Goal: Task Accomplishment & Management: Complete application form

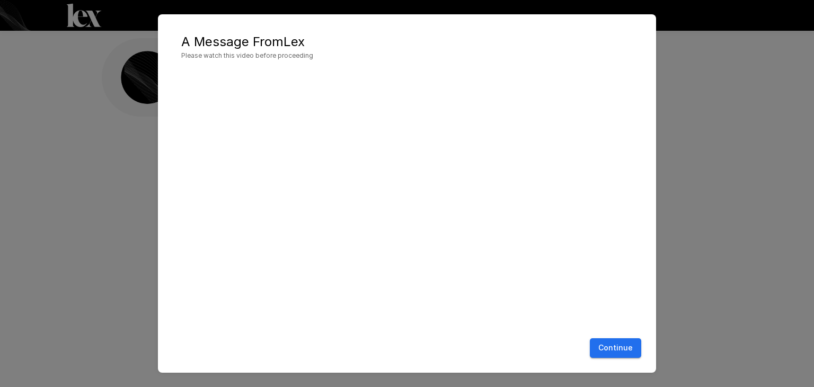
click at [618, 350] on button "Continue" at bounding box center [615, 348] width 51 height 20
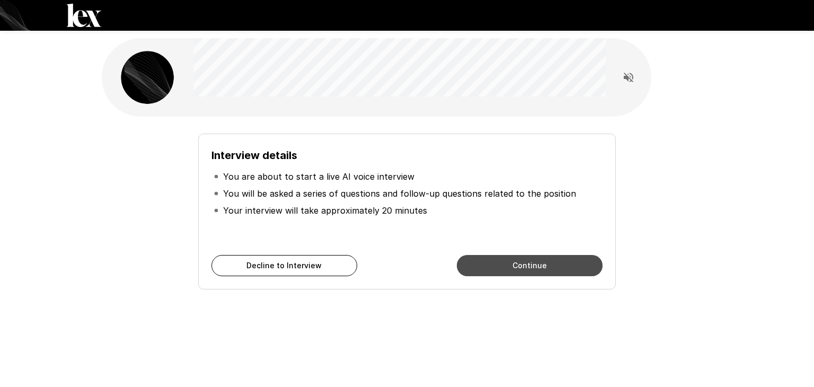
click at [528, 270] on button "Continue" at bounding box center [530, 265] width 146 height 21
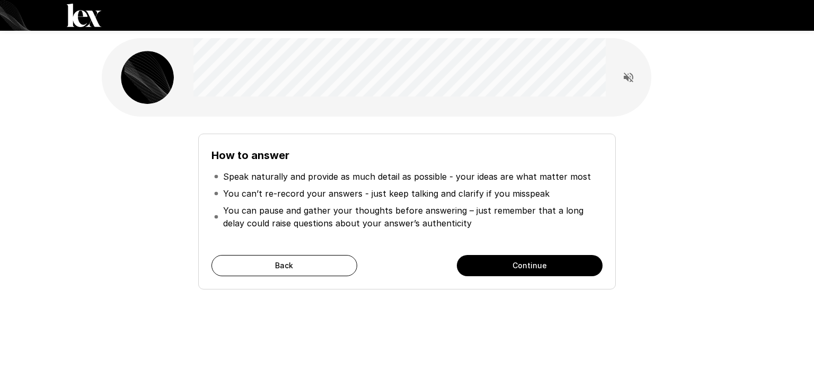
click at [540, 266] on button "Continue" at bounding box center [530, 265] width 146 height 21
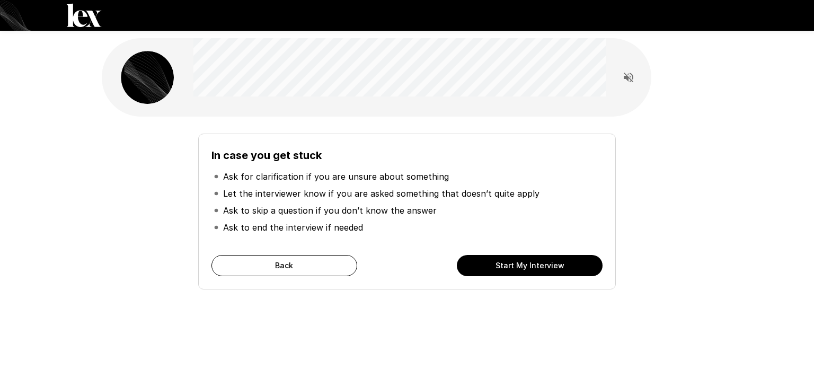
click at [540, 268] on button "Start My Interview" at bounding box center [530, 265] width 146 height 21
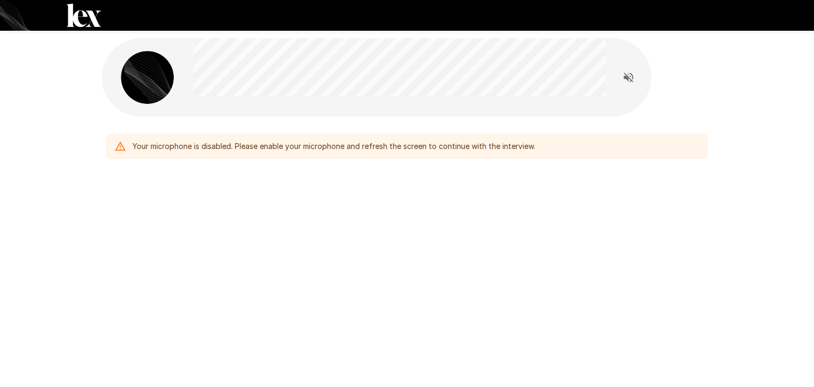
click at [396, 228] on div "Your microphone is disabled. Please enable your microphone and refresh the scre…" at bounding box center [407, 124] width 636 height 248
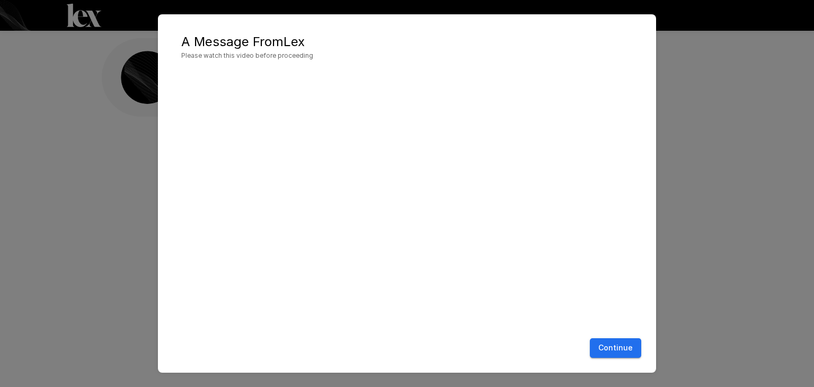
click at [619, 349] on button "Continue" at bounding box center [615, 348] width 51 height 20
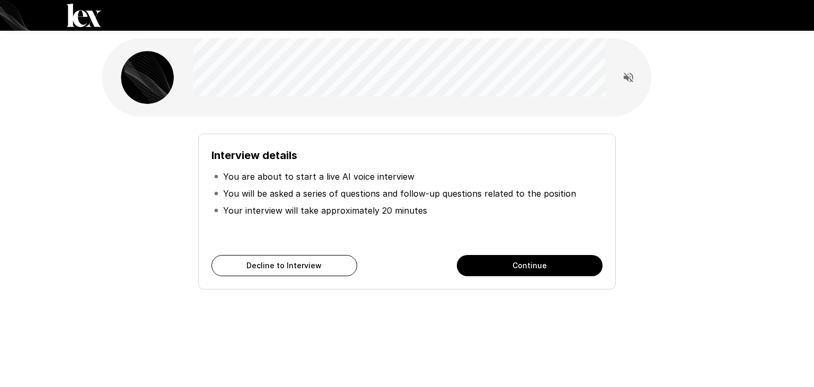
click at [562, 265] on button "Continue" at bounding box center [530, 265] width 146 height 21
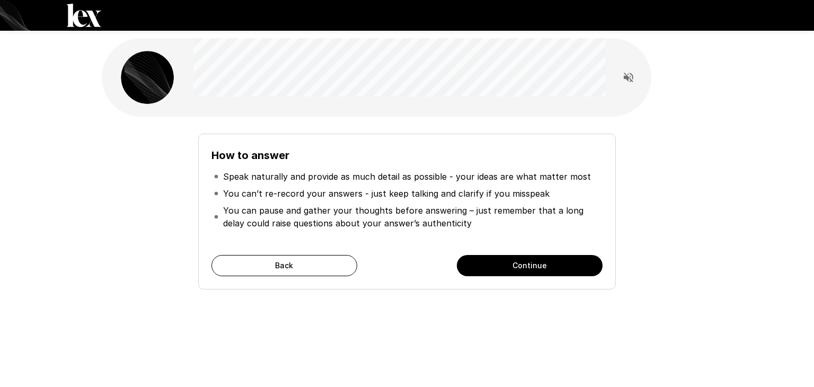
click at [562, 265] on button "Continue" at bounding box center [530, 265] width 146 height 21
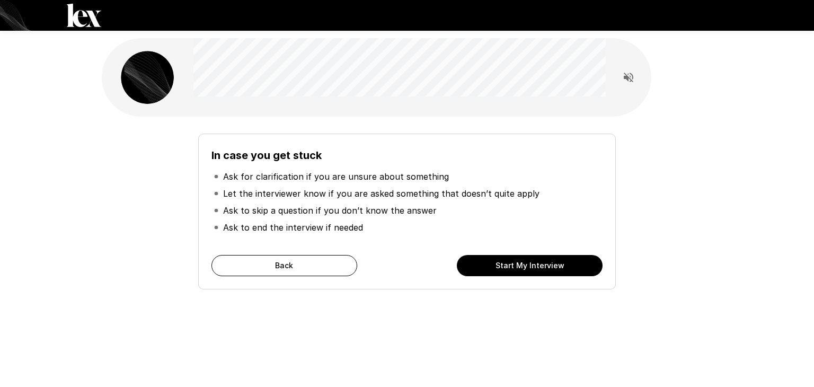
click at [562, 265] on button "Start My Interview" at bounding box center [530, 265] width 146 height 21
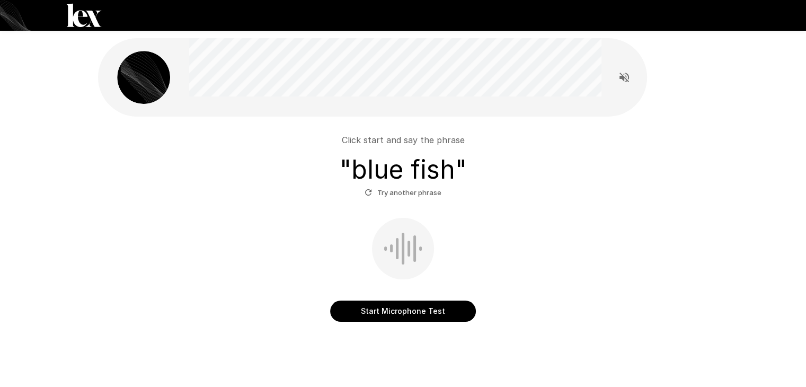
click at [439, 305] on button "Start Microphone Test" at bounding box center [403, 311] width 146 height 21
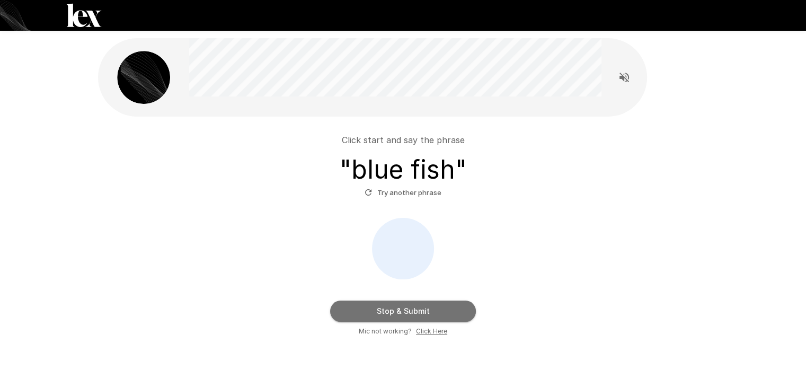
click at [456, 307] on button "Stop & Submit" at bounding box center [403, 311] width 146 height 21
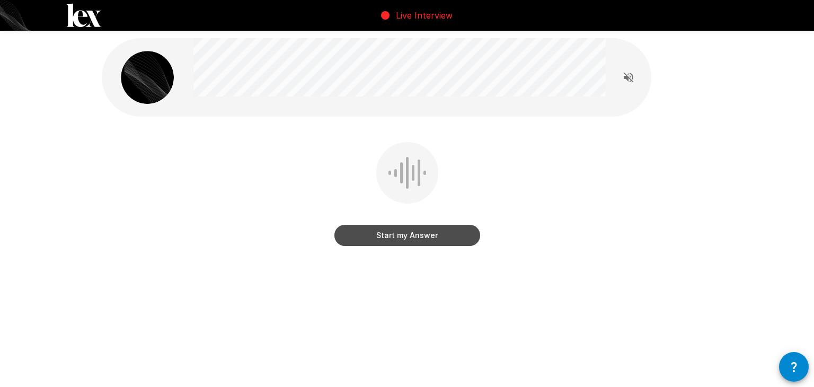
click at [422, 240] on button "Start my Answer" at bounding box center [408, 235] width 146 height 21
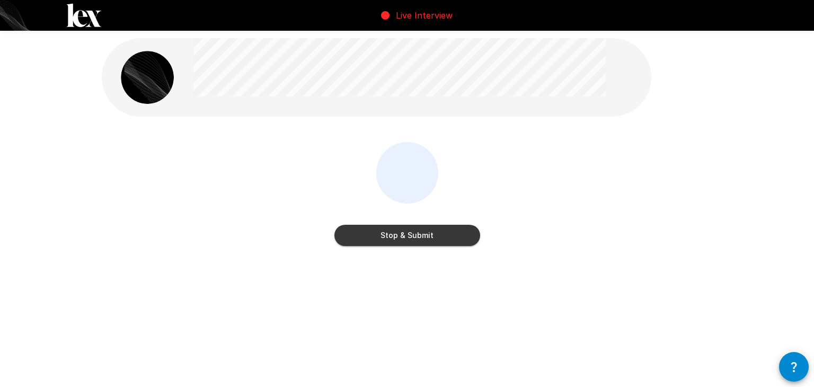
click at [462, 242] on button "Stop & Submit" at bounding box center [408, 235] width 146 height 21
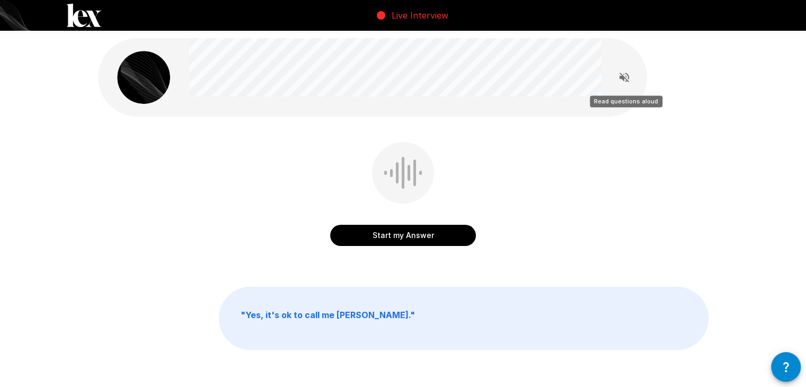
click at [619, 81] on icon "Read questions aloud" at bounding box center [624, 77] width 13 height 13
click at [426, 240] on button "Start my Answer" at bounding box center [403, 235] width 146 height 21
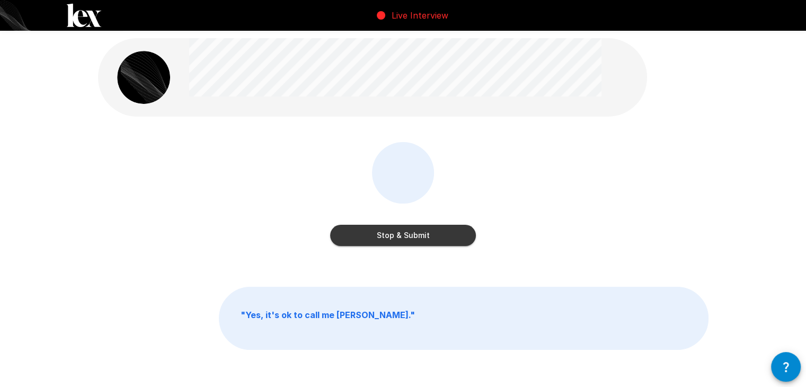
click at [450, 244] on button "Stop & Submit" at bounding box center [403, 235] width 146 height 21
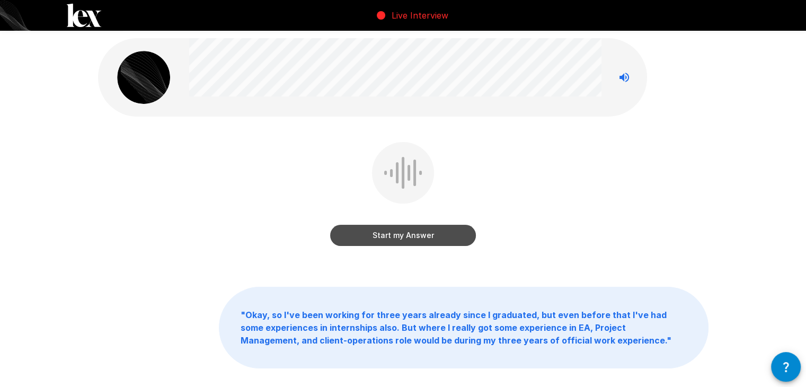
click at [424, 234] on button "Start my Answer" at bounding box center [403, 235] width 146 height 21
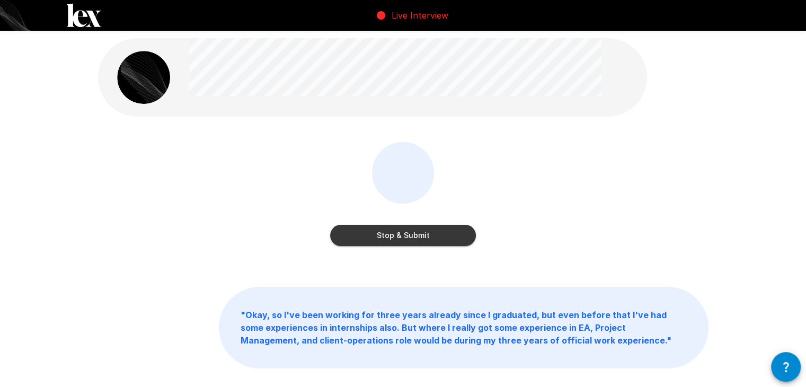
click at [424, 234] on button "Stop & Submit" at bounding box center [403, 235] width 146 height 21
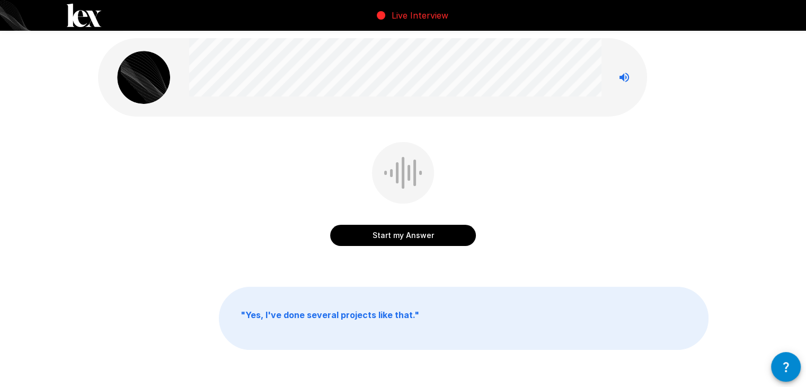
click at [424, 234] on button "Start my Answer" at bounding box center [403, 235] width 146 height 21
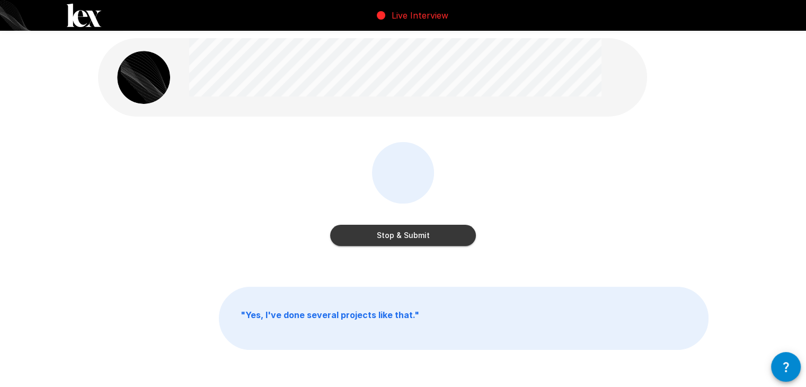
click at [424, 234] on button "Stop & Submit" at bounding box center [403, 235] width 146 height 21
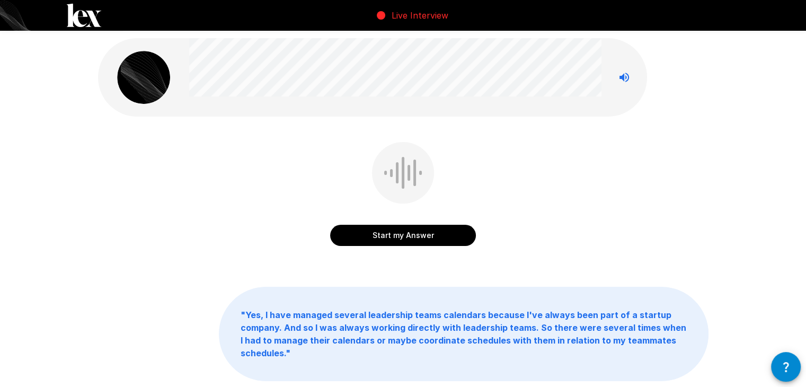
click at [424, 234] on button "Start my Answer" at bounding box center [403, 235] width 146 height 21
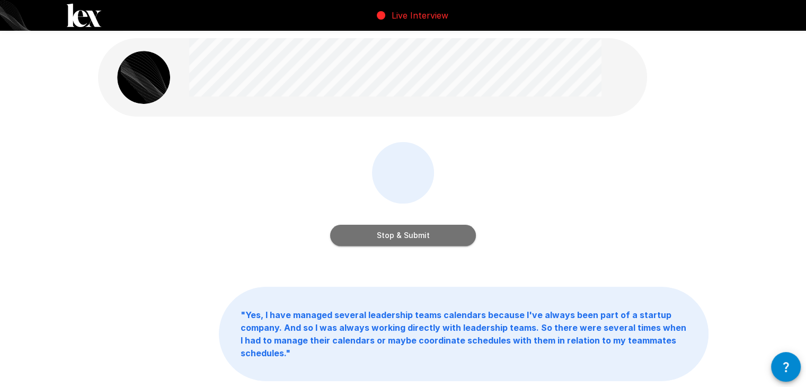
click at [448, 236] on button "Stop & Submit" at bounding box center [403, 235] width 146 height 21
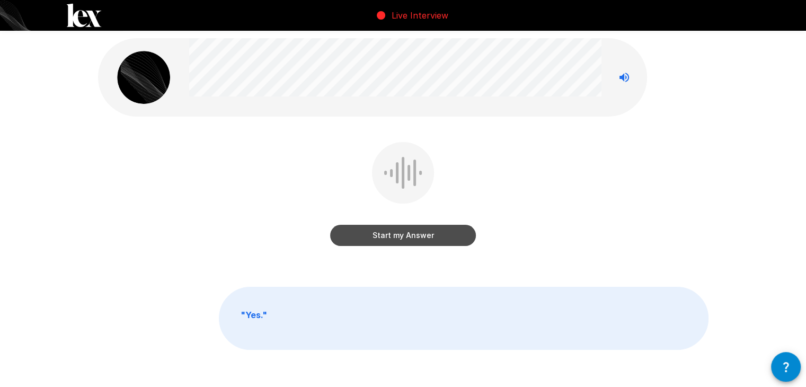
click at [447, 238] on button "Start my Answer" at bounding box center [403, 235] width 146 height 21
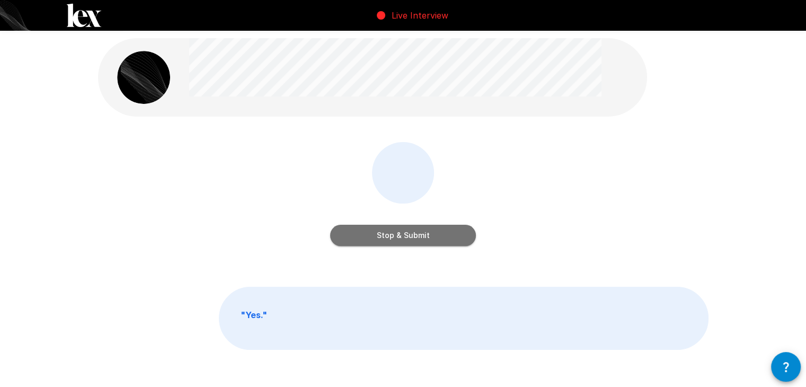
click at [425, 238] on button "Stop & Submit" at bounding box center [403, 235] width 146 height 21
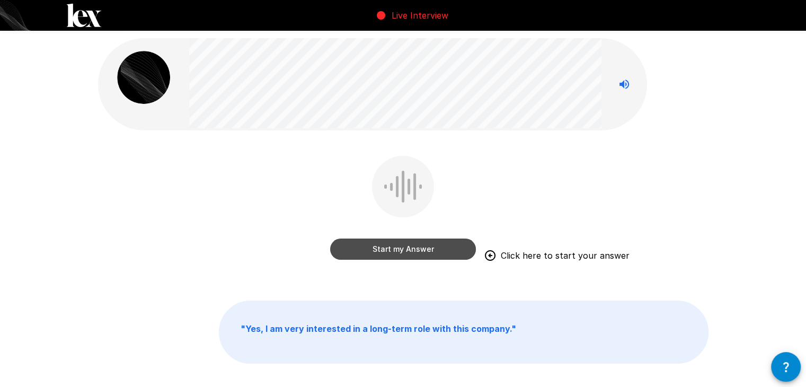
click at [411, 251] on button "Start my Answer" at bounding box center [403, 249] width 146 height 21
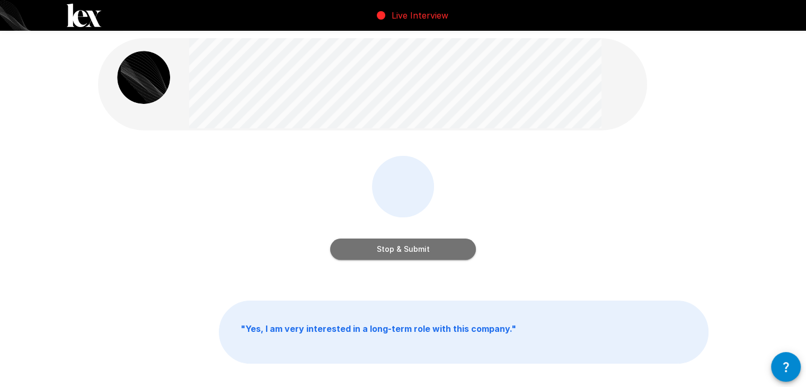
click at [411, 252] on button "Stop & Submit" at bounding box center [403, 249] width 146 height 21
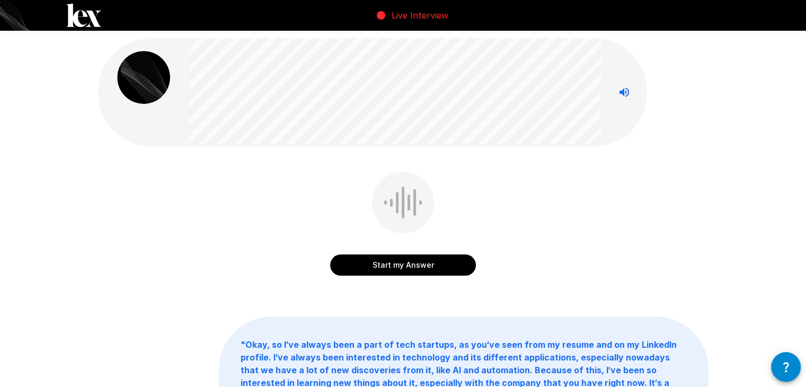
click at [386, 265] on button "Start my Answer" at bounding box center [403, 265] width 146 height 21
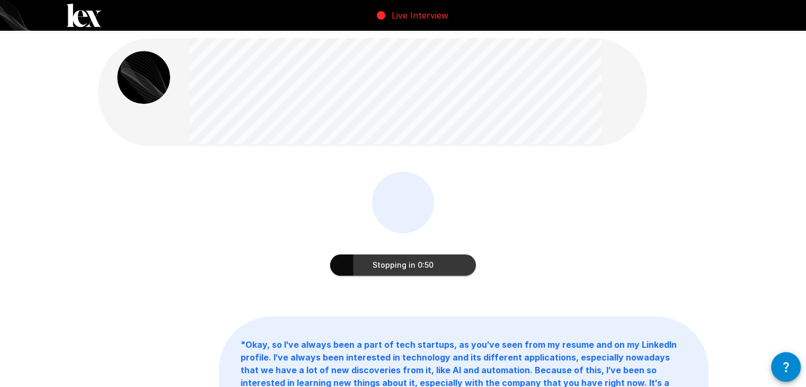
click at [346, 256] on button "Stopping in 0:50" at bounding box center [403, 265] width 146 height 21
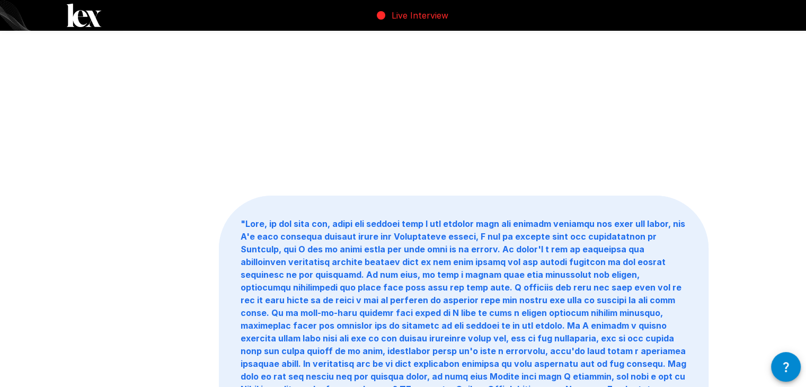
scroll to position [2, 0]
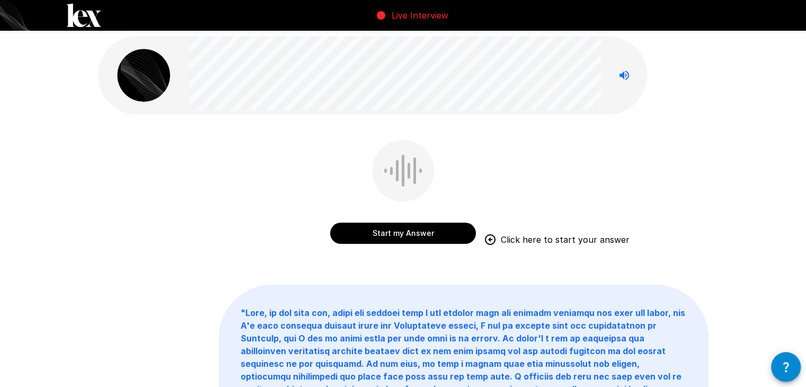
click at [433, 231] on button "Start my Answer" at bounding box center [403, 233] width 146 height 21
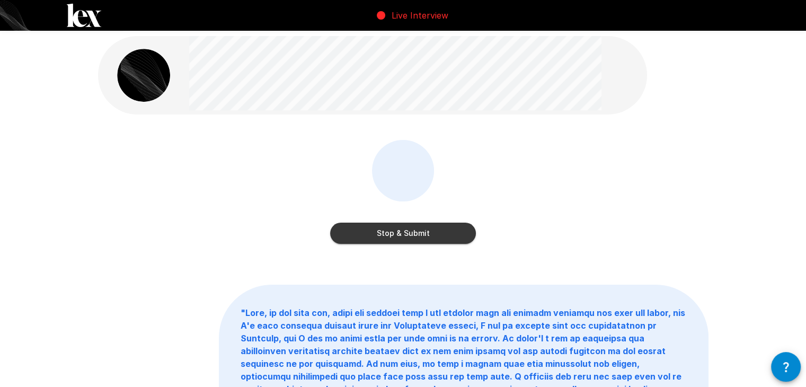
click at [451, 234] on button "Stop & Submit" at bounding box center [403, 233] width 146 height 21
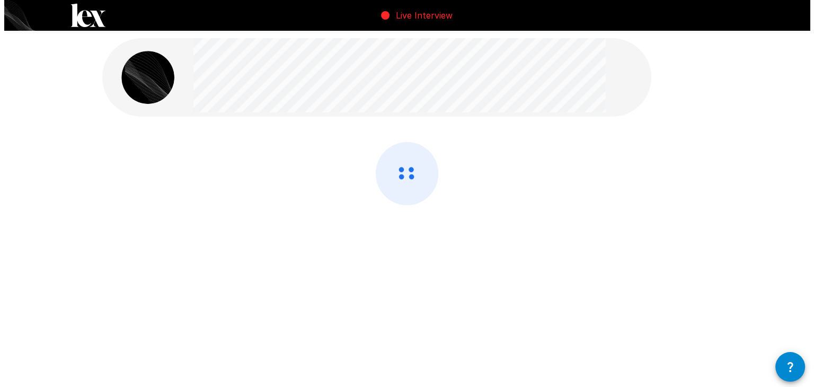
scroll to position [0, 0]
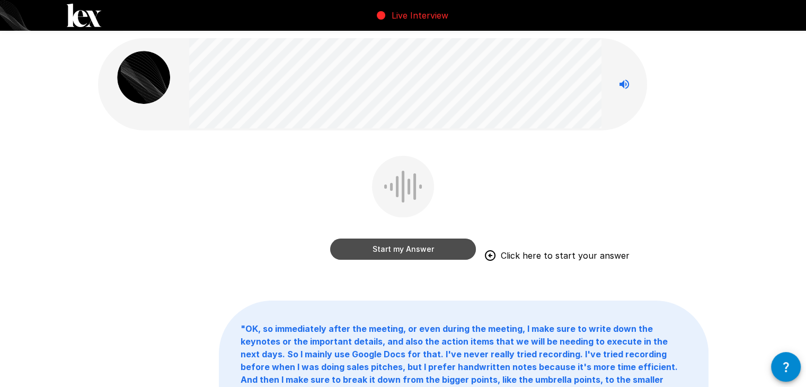
click at [442, 255] on button "Start my Answer" at bounding box center [403, 249] width 146 height 21
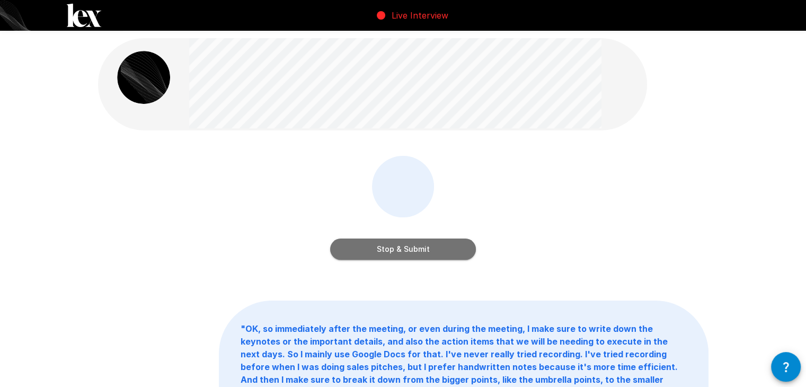
click at [448, 258] on button "Stop & Submit" at bounding box center [403, 249] width 146 height 21
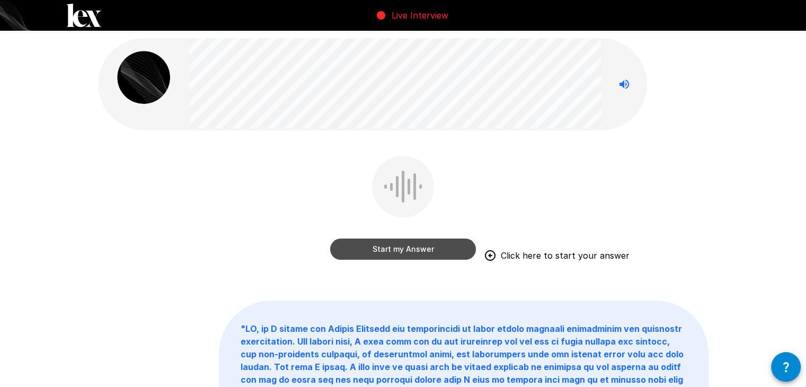
click at [440, 250] on button "Start my Answer" at bounding box center [403, 249] width 146 height 21
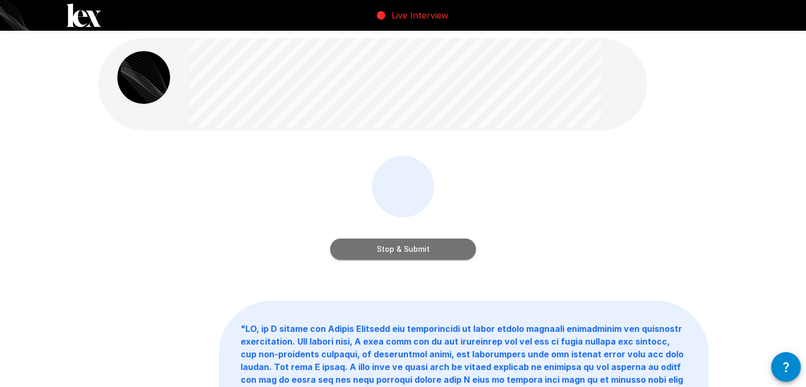
click at [458, 243] on button "Stop & Submit" at bounding box center [403, 249] width 146 height 21
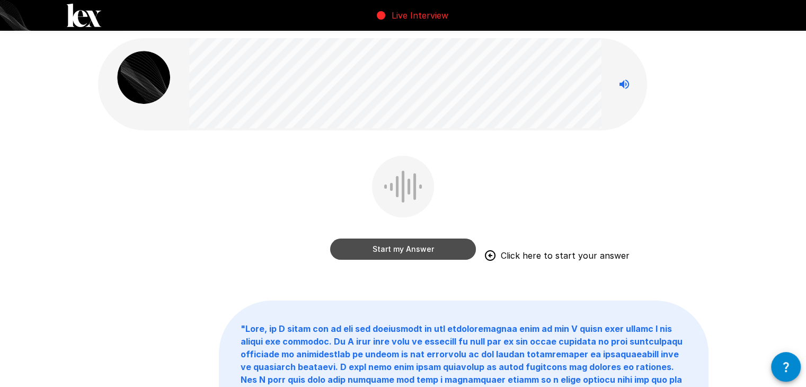
click at [431, 253] on button "Start my Answer" at bounding box center [403, 249] width 146 height 21
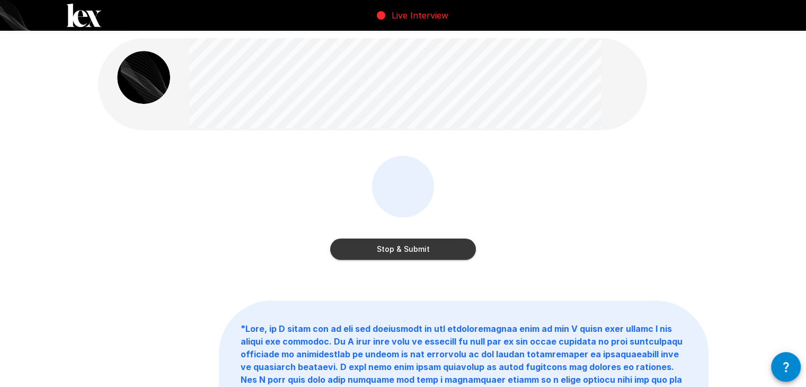
click at [450, 251] on button "Stop & Submit" at bounding box center [403, 249] width 146 height 21
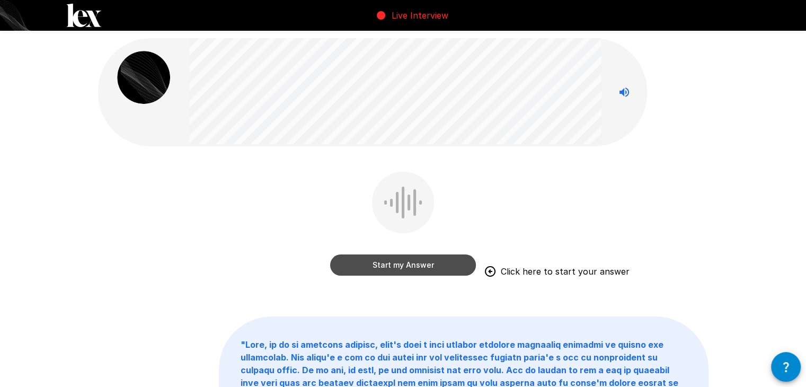
click at [444, 270] on button "Start my Answer" at bounding box center [403, 265] width 146 height 21
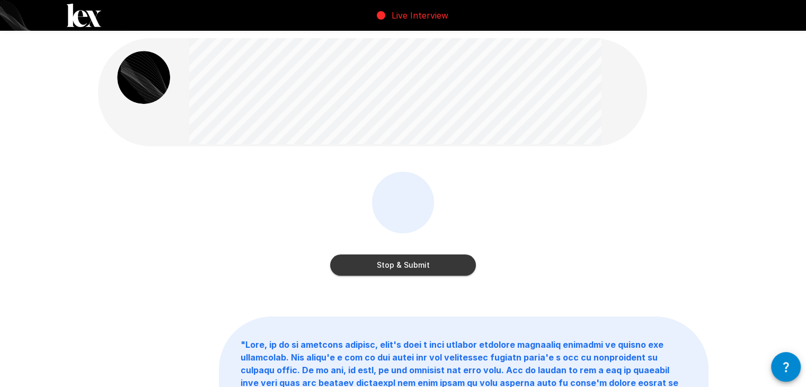
click at [445, 261] on button "Stop & Submit" at bounding box center [403, 265] width 146 height 21
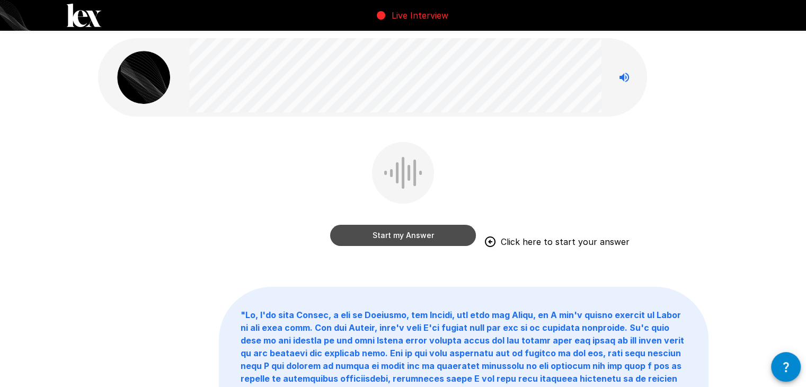
click at [415, 239] on button "Start my Answer" at bounding box center [403, 235] width 146 height 21
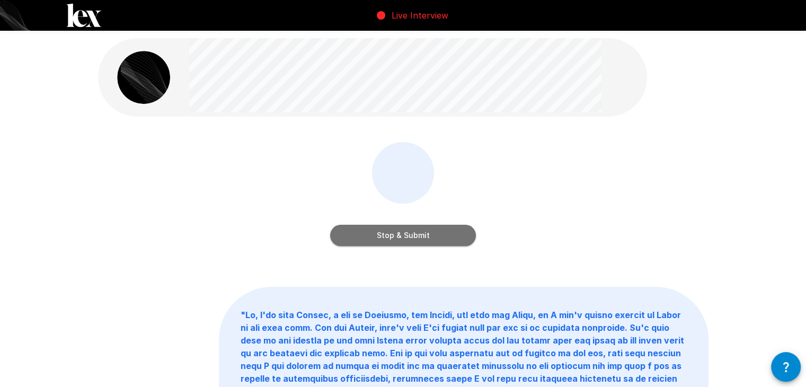
click at [416, 240] on button "Stop & Submit" at bounding box center [403, 235] width 146 height 21
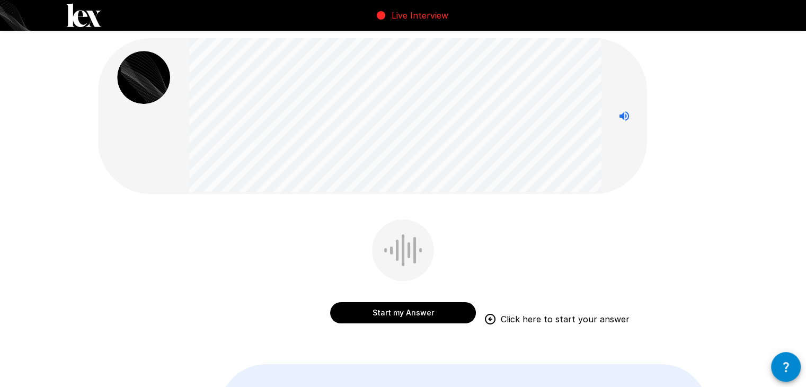
click at [423, 311] on button "Start my Answer" at bounding box center [403, 312] width 146 height 21
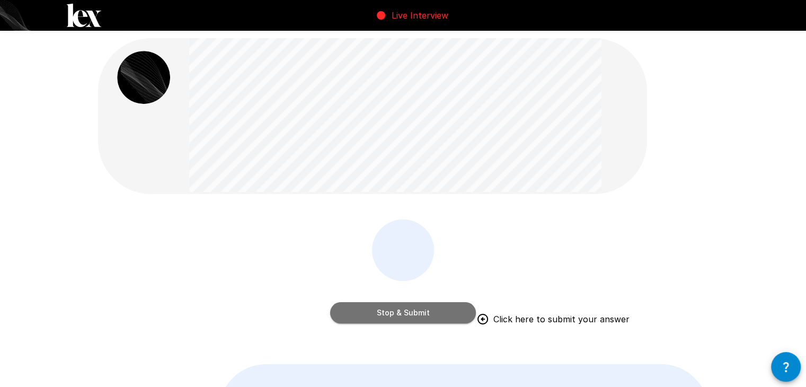
click at [436, 305] on button "Stop & Submit" at bounding box center [403, 312] width 146 height 21
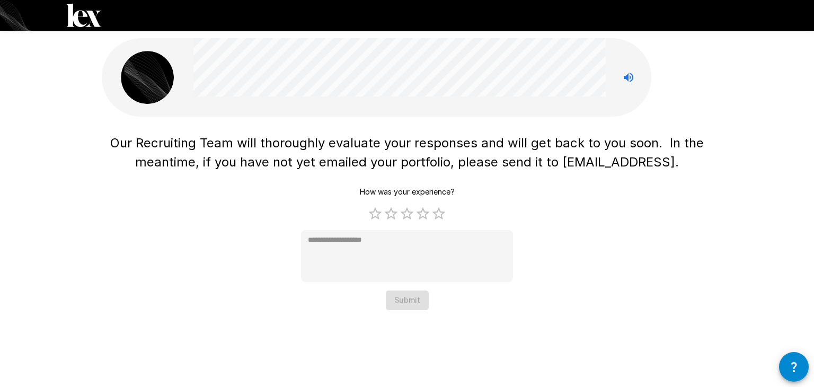
type textarea "*"
